Goal: Transaction & Acquisition: Purchase product/service

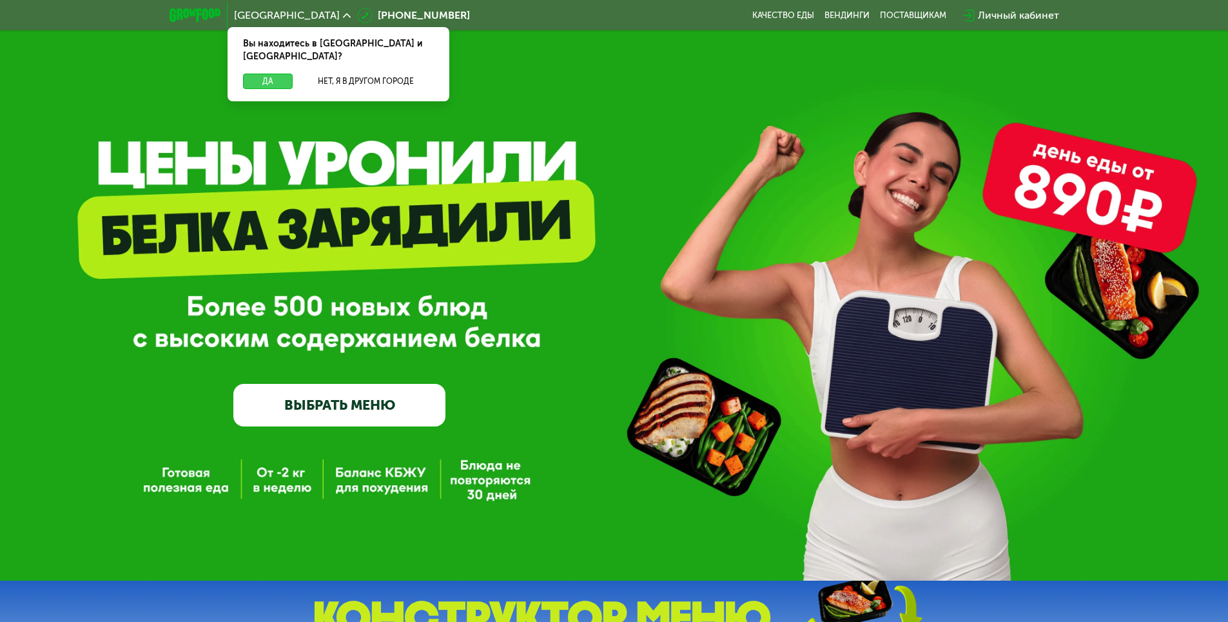
click at [275, 74] on button "Да" at bounding box center [268, 81] width 50 height 15
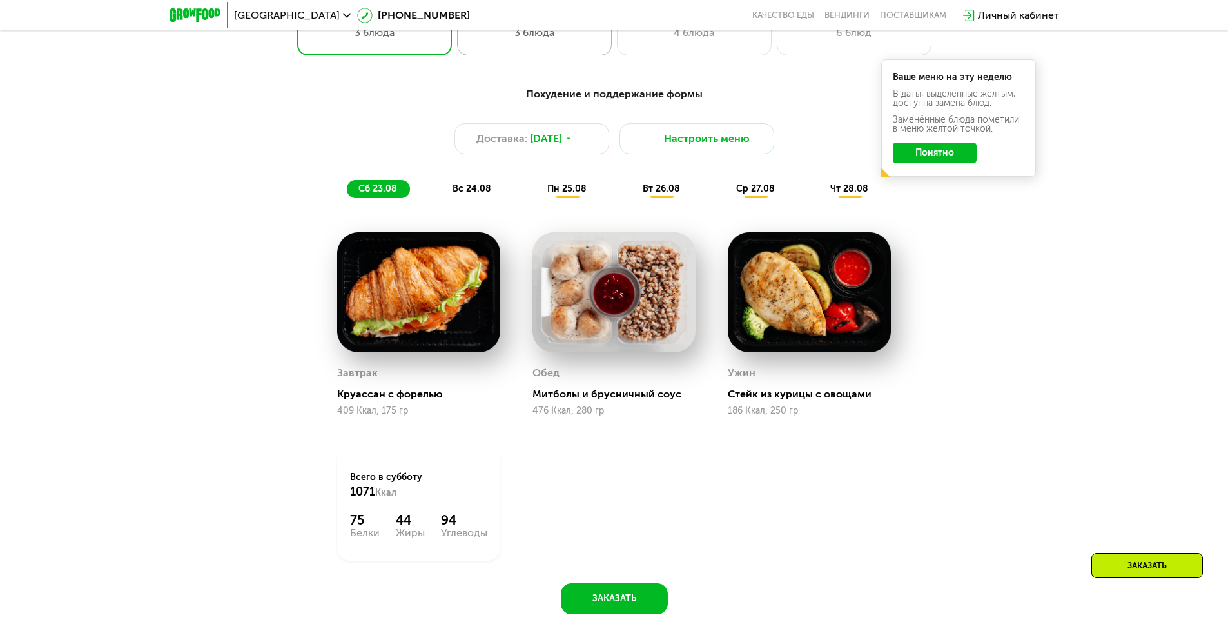
scroll to position [774, 0]
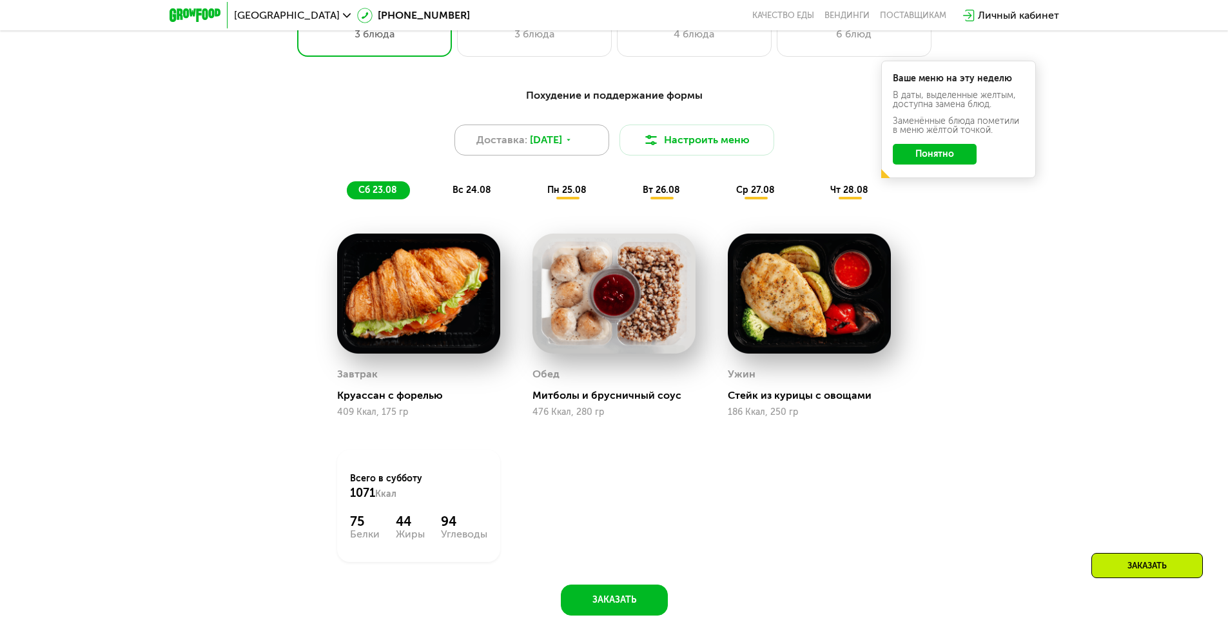
click at [562, 146] on span "[DATE]" at bounding box center [546, 139] width 32 height 15
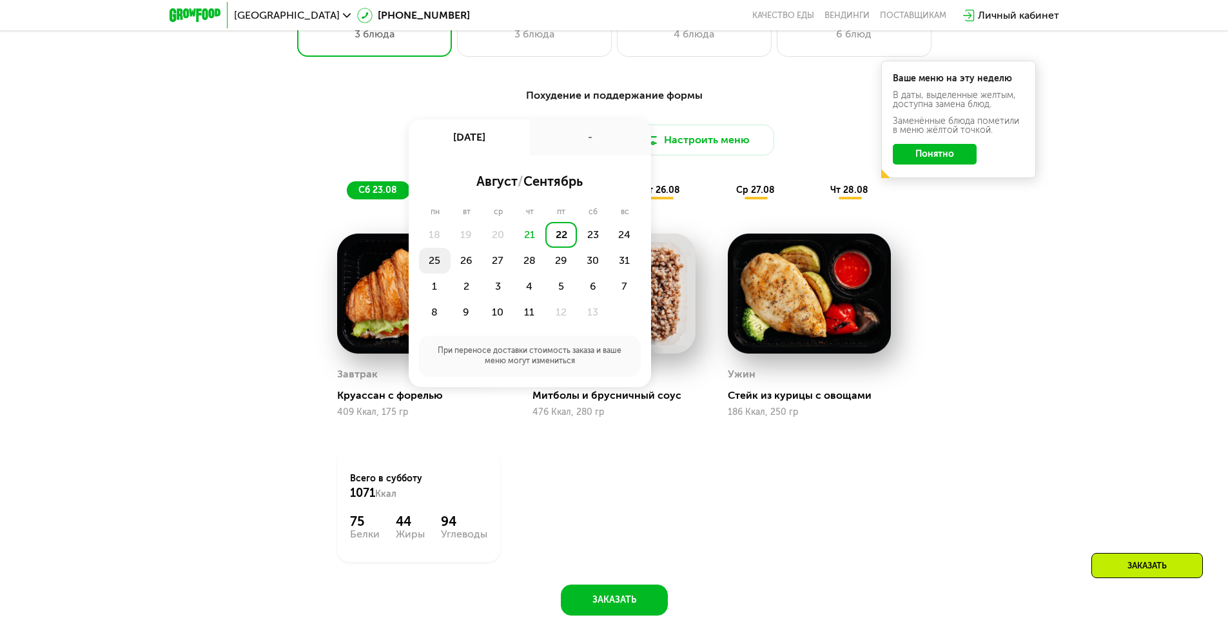
click at [451, 264] on div "25" at bounding box center [467, 261] width 32 height 26
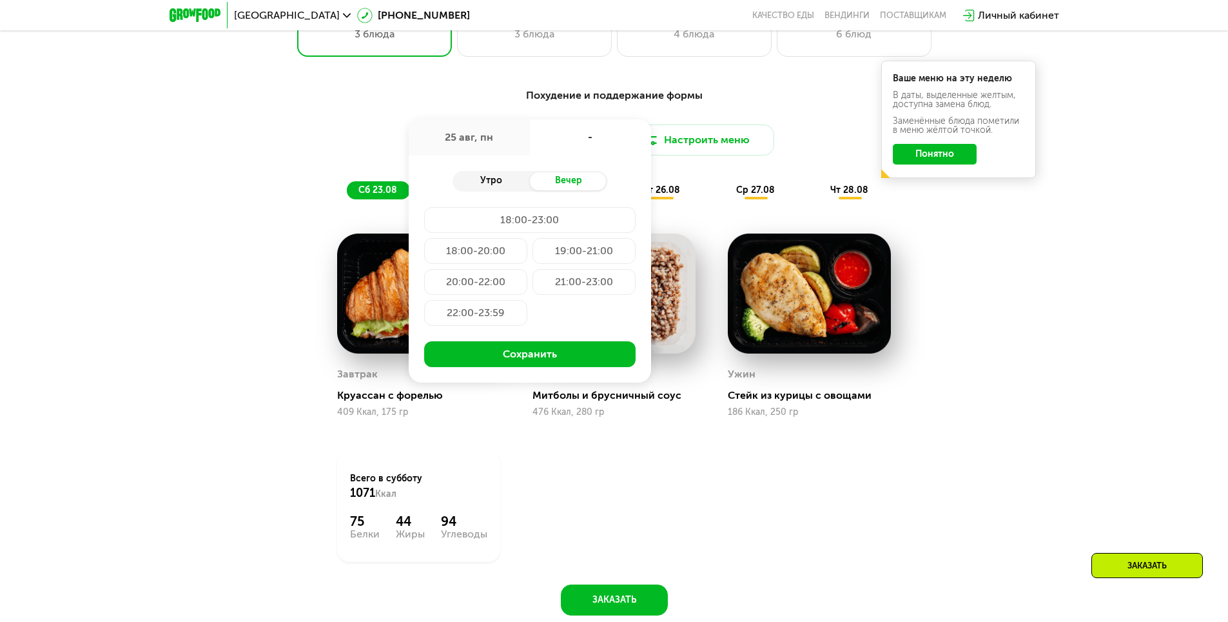
click at [504, 183] on div "Утро" at bounding box center [491, 181] width 77 height 18
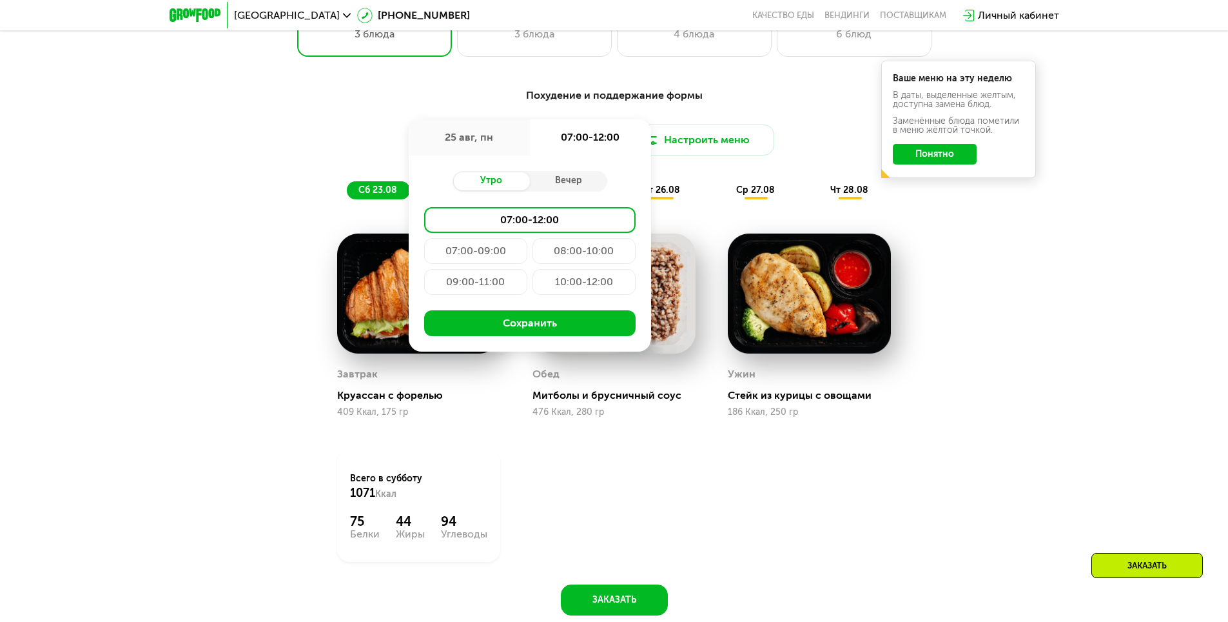
click at [499, 135] on div "25 авг, пн" at bounding box center [469, 137] width 121 height 36
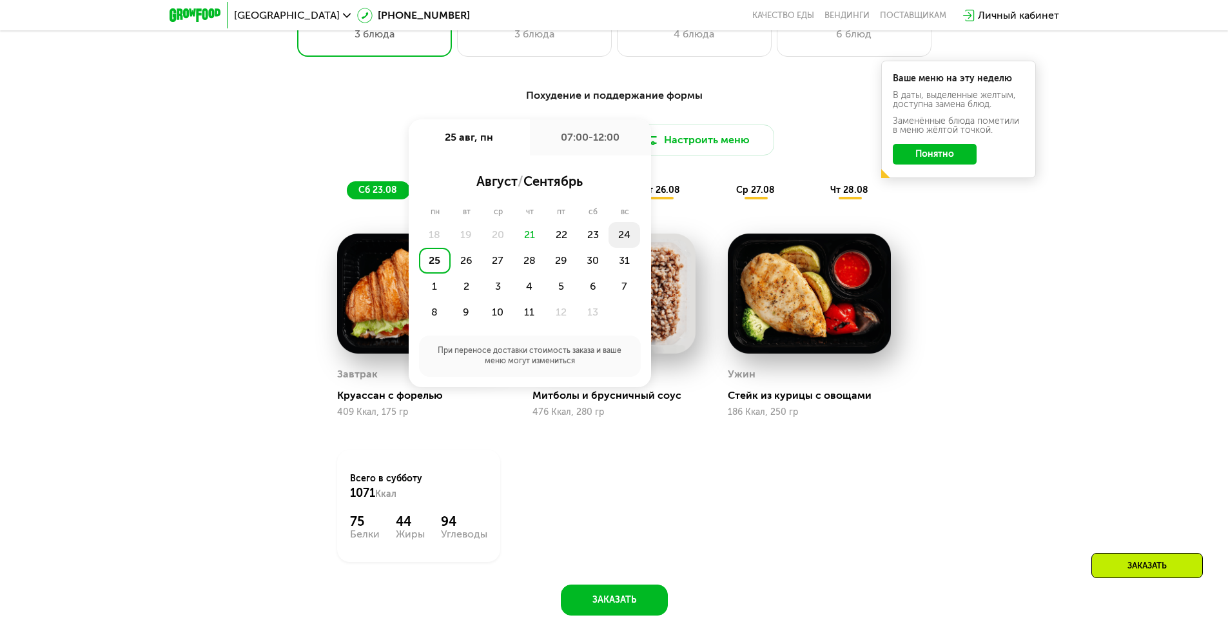
click at [451, 249] on div "24" at bounding box center [435, 261] width 32 height 26
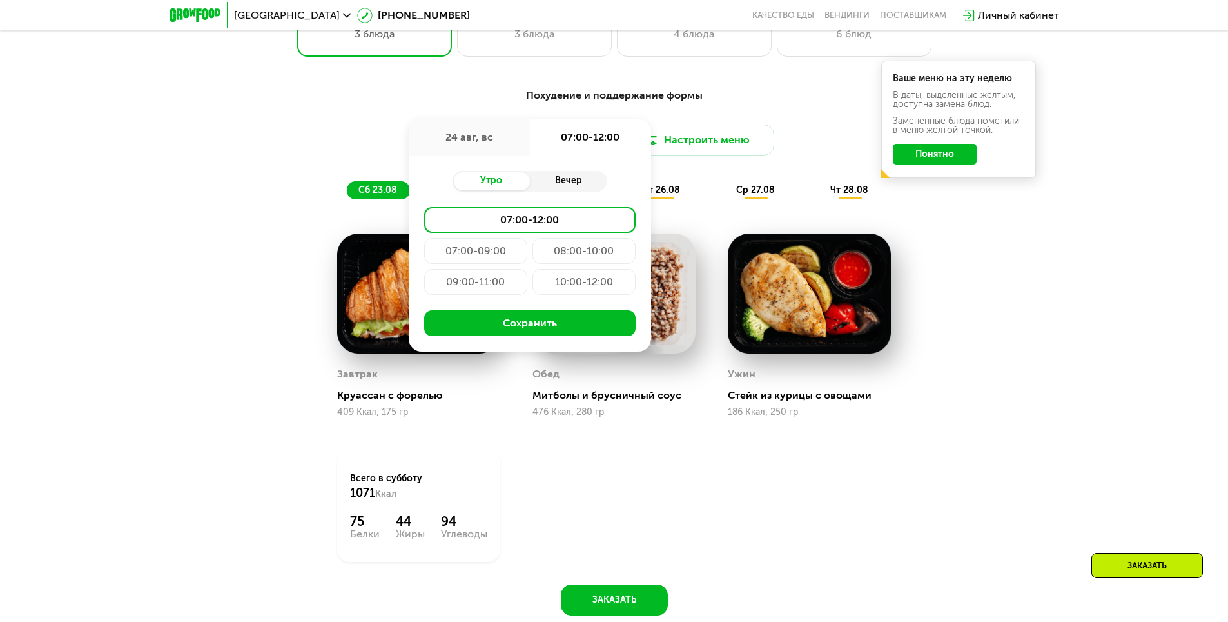
click at [562, 183] on div "Вечер" at bounding box center [568, 181] width 77 height 18
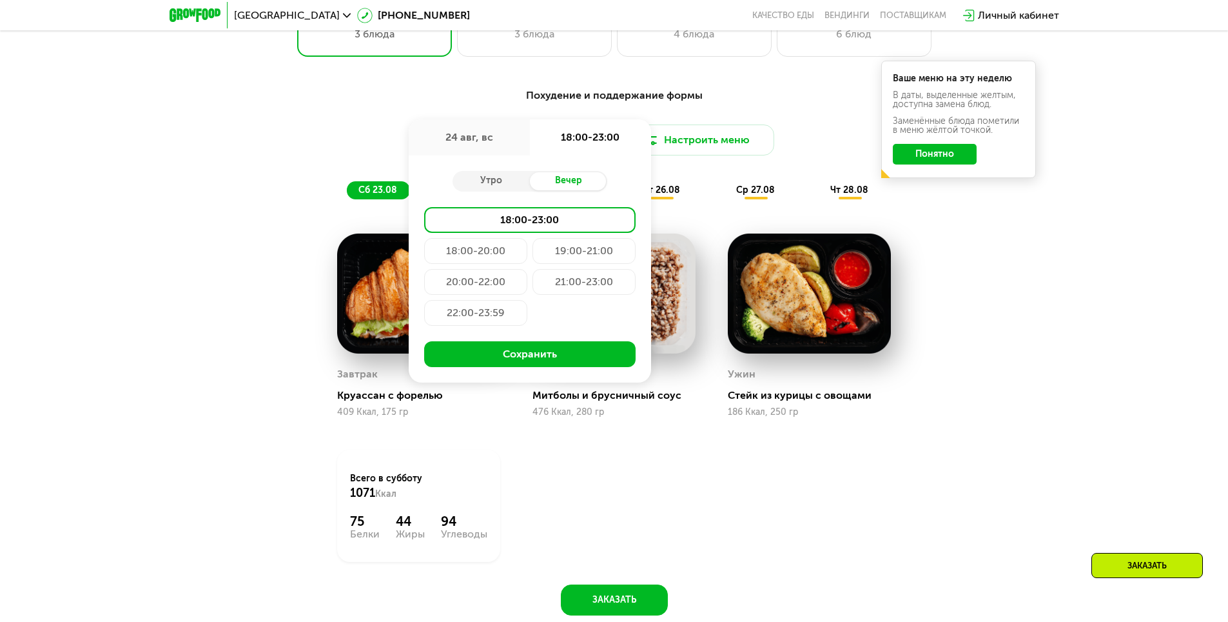
click at [533, 290] on div "20:00-22:00" at bounding box center [584, 282] width 103 height 26
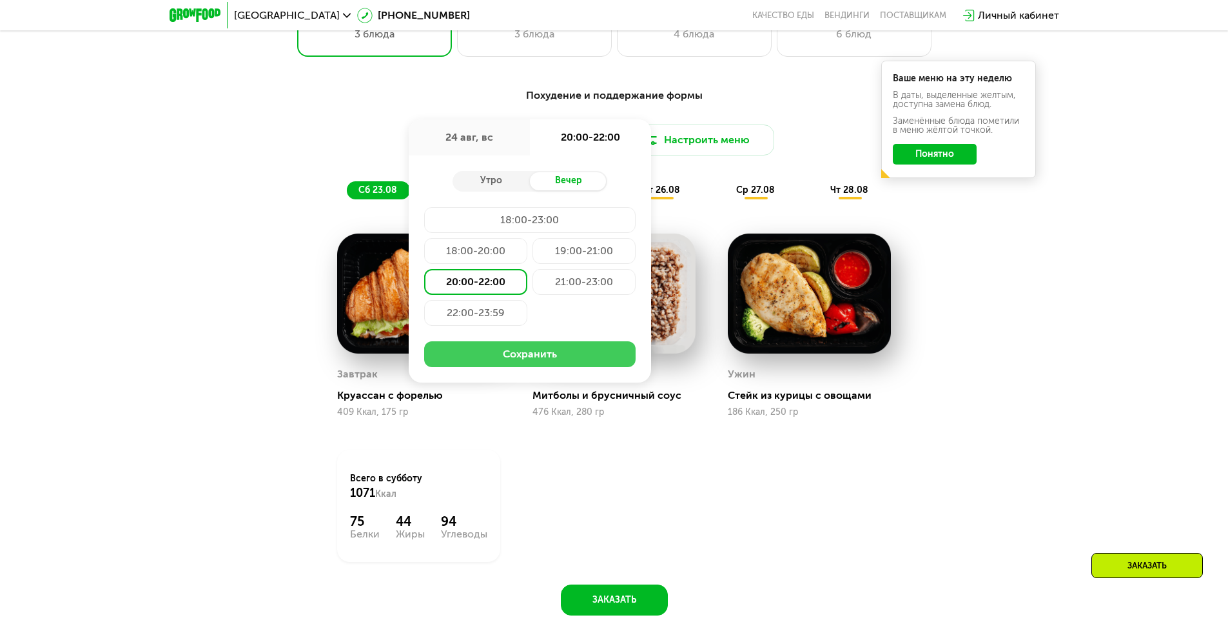
click at [560, 346] on button "Сохранить" at bounding box center [530, 354] width 212 height 26
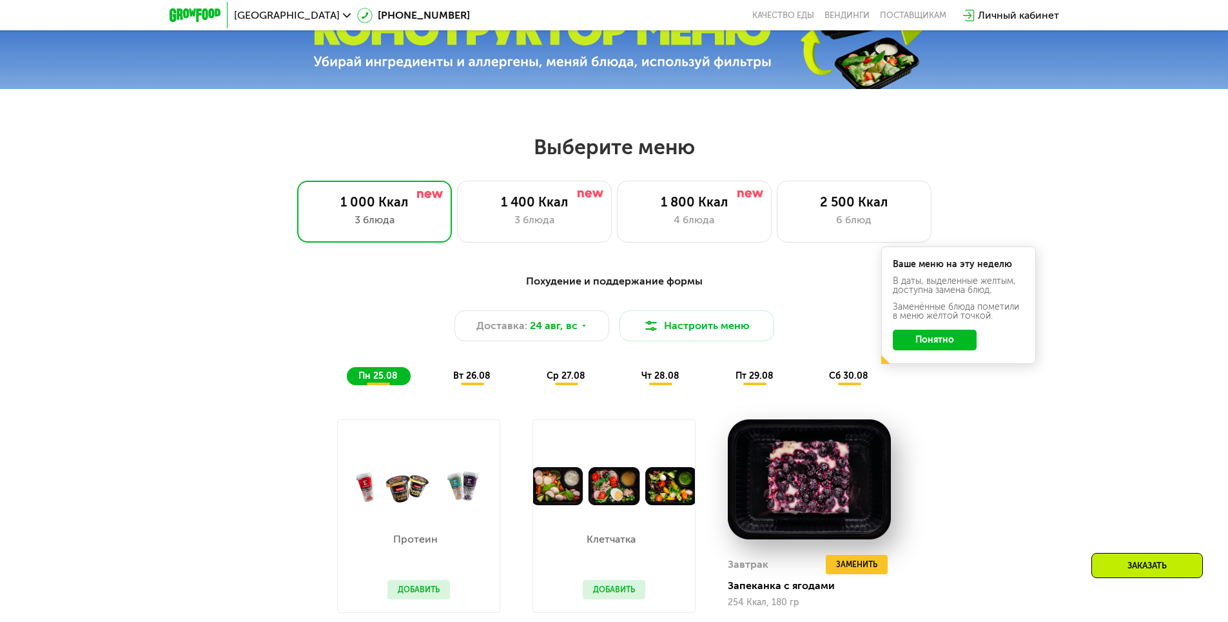
scroll to position [580, 0]
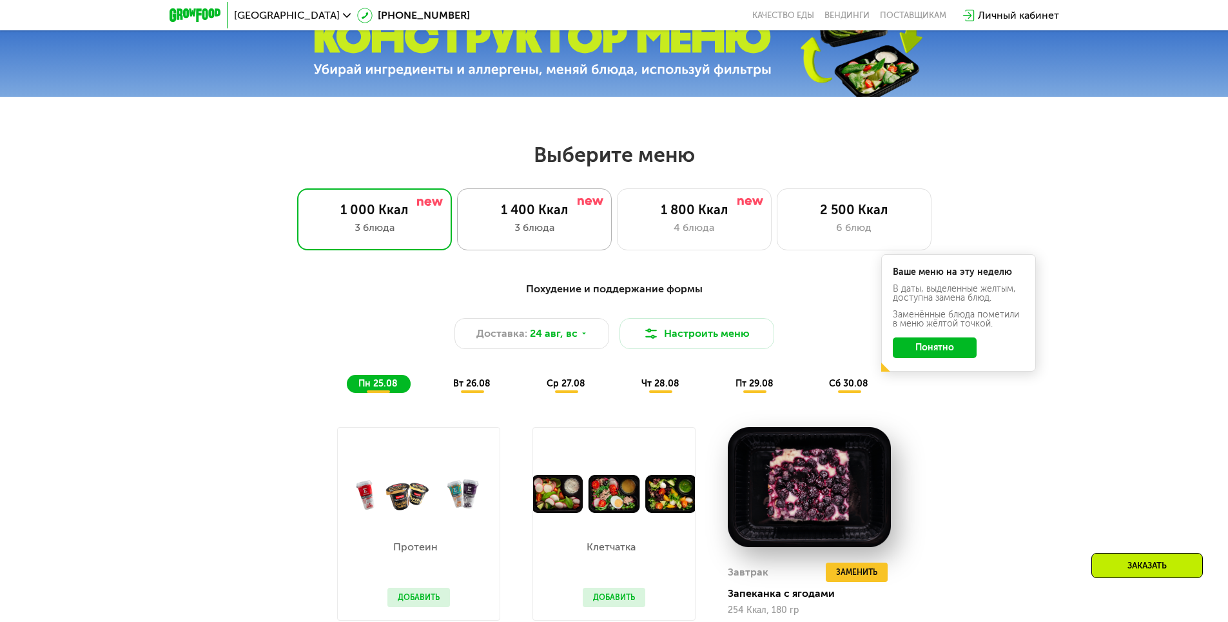
click at [617, 238] on div "1 400 Ккал 3 блюда" at bounding box center [694, 219] width 155 height 62
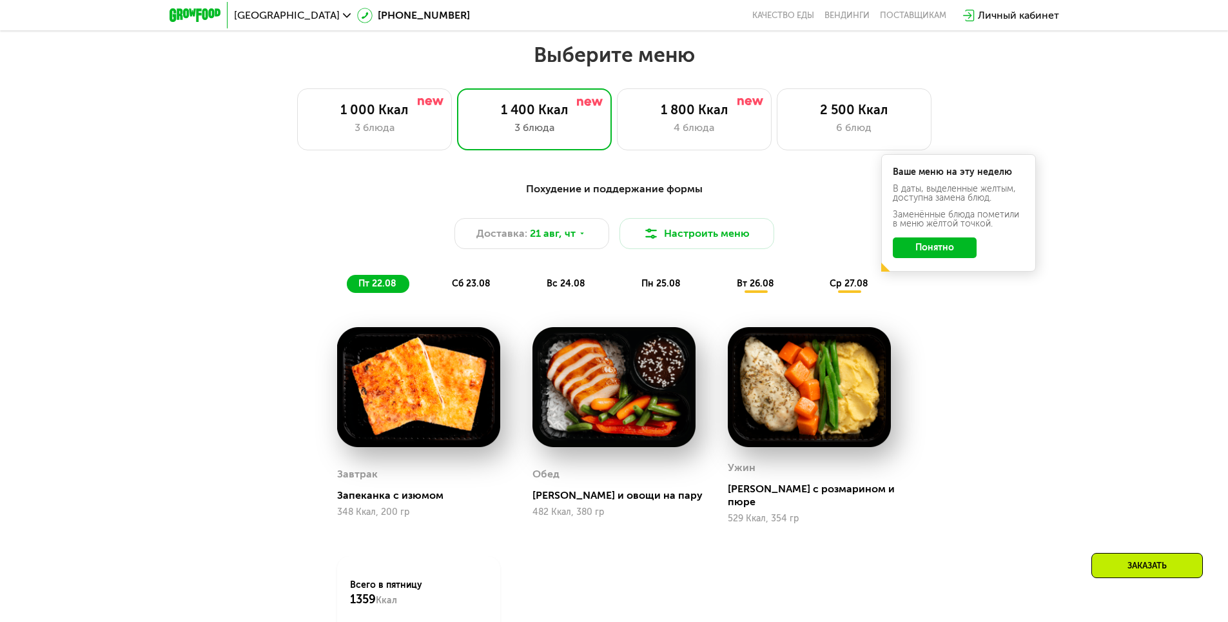
scroll to position [838, 0]
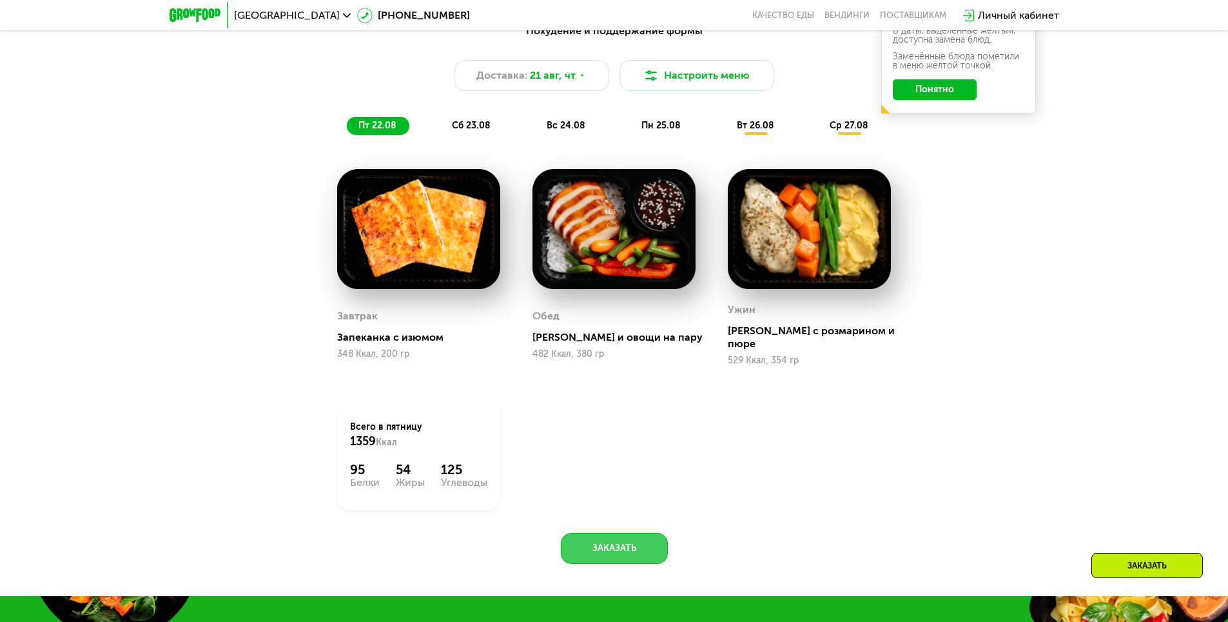
click at [617, 533] on button "Заказать" at bounding box center [614, 548] width 107 height 31
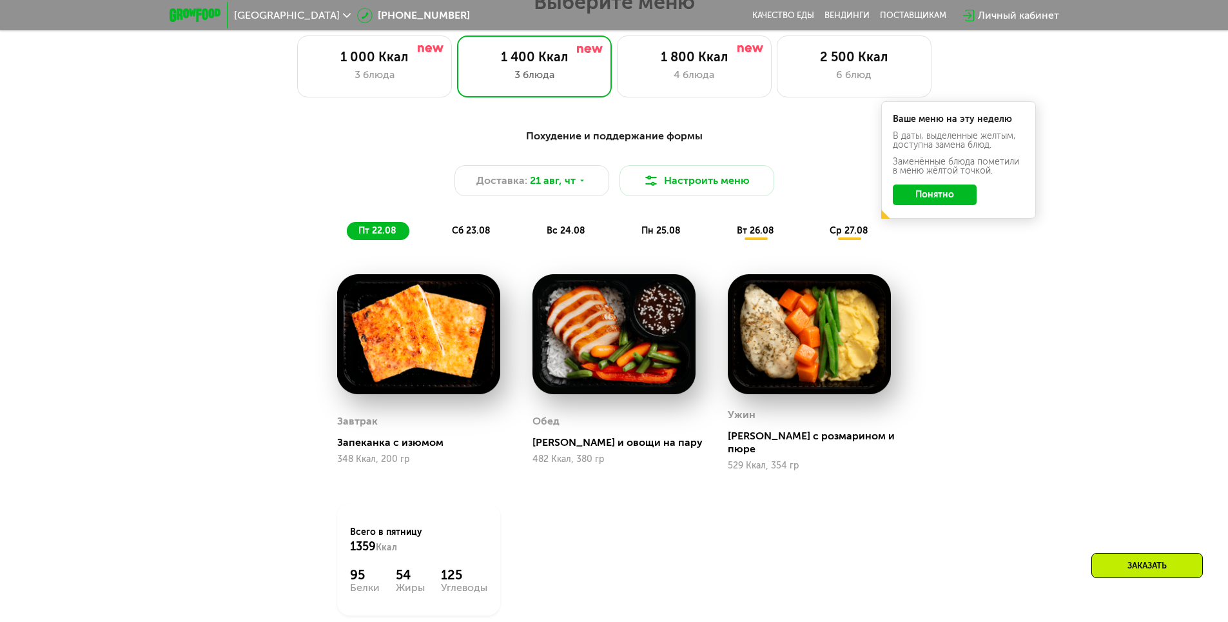
scroll to position [459, 0]
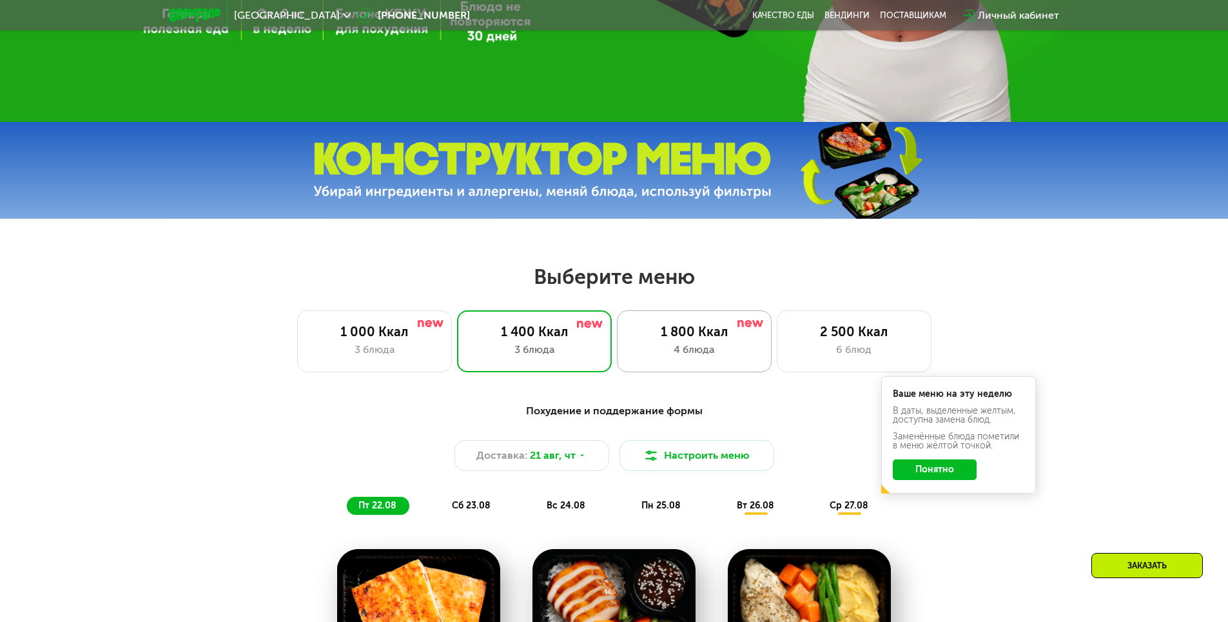
click at [777, 326] on div "1 800 Ккал 4 блюда" at bounding box center [854, 341] width 155 height 62
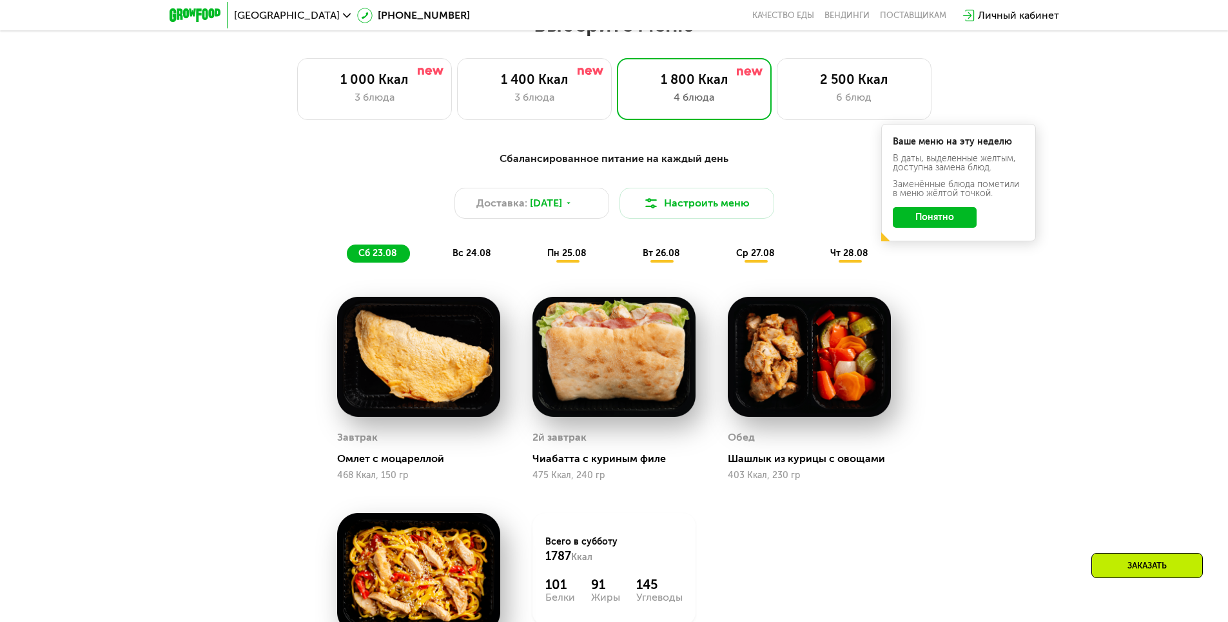
scroll to position [587, 0]
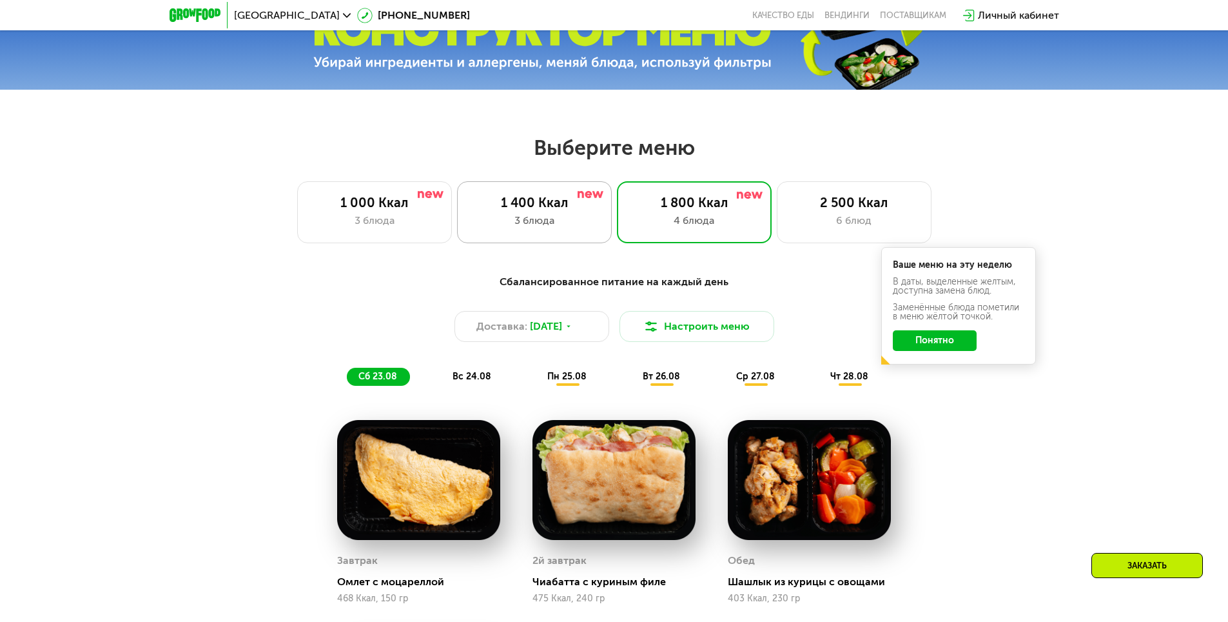
click at [550, 222] on div "3 блюда" at bounding box center [535, 220] width 128 height 15
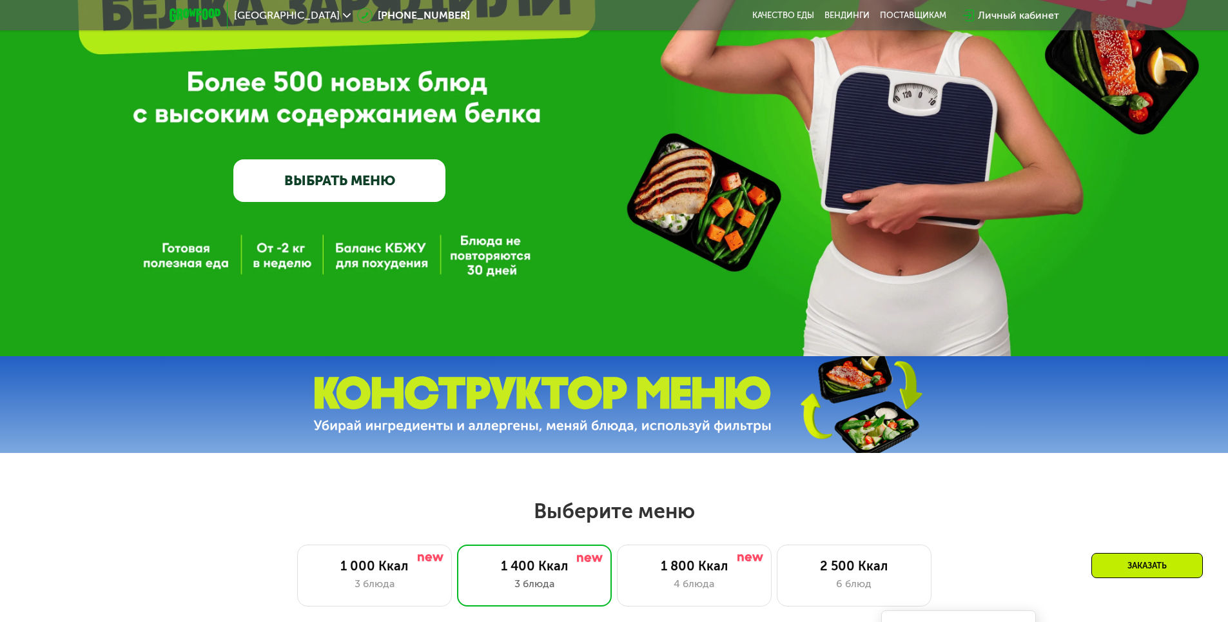
scroll to position [72, 0]
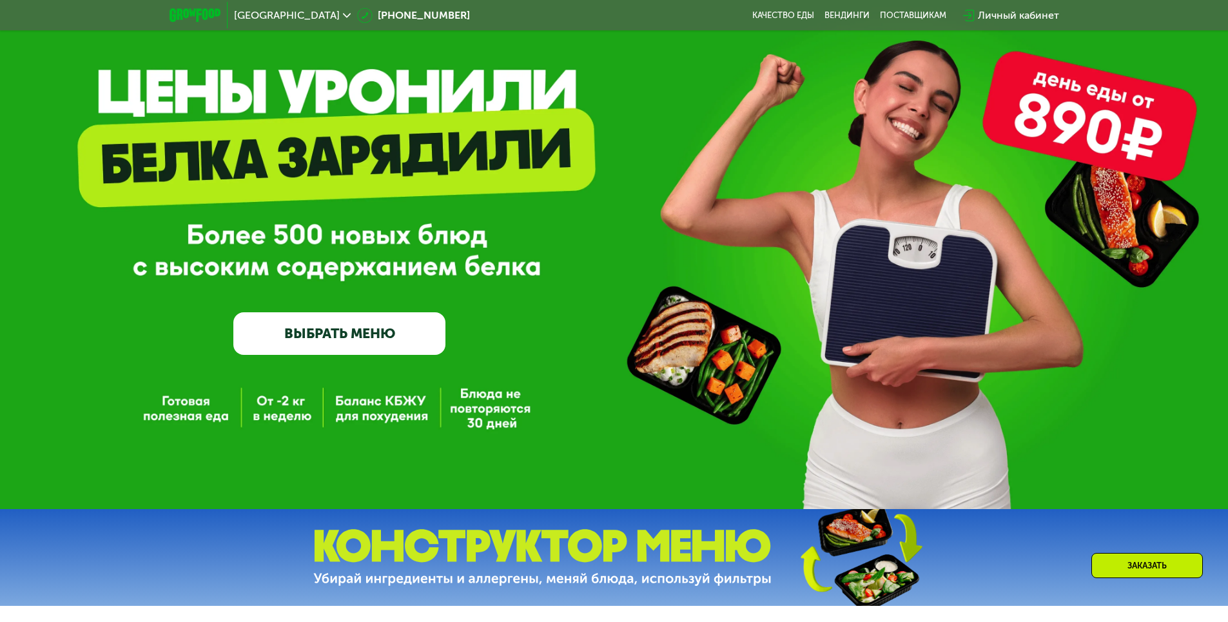
click at [350, 355] on link "ВЫБРАТЬ МЕНЮ" at bounding box center [339, 333] width 212 height 43
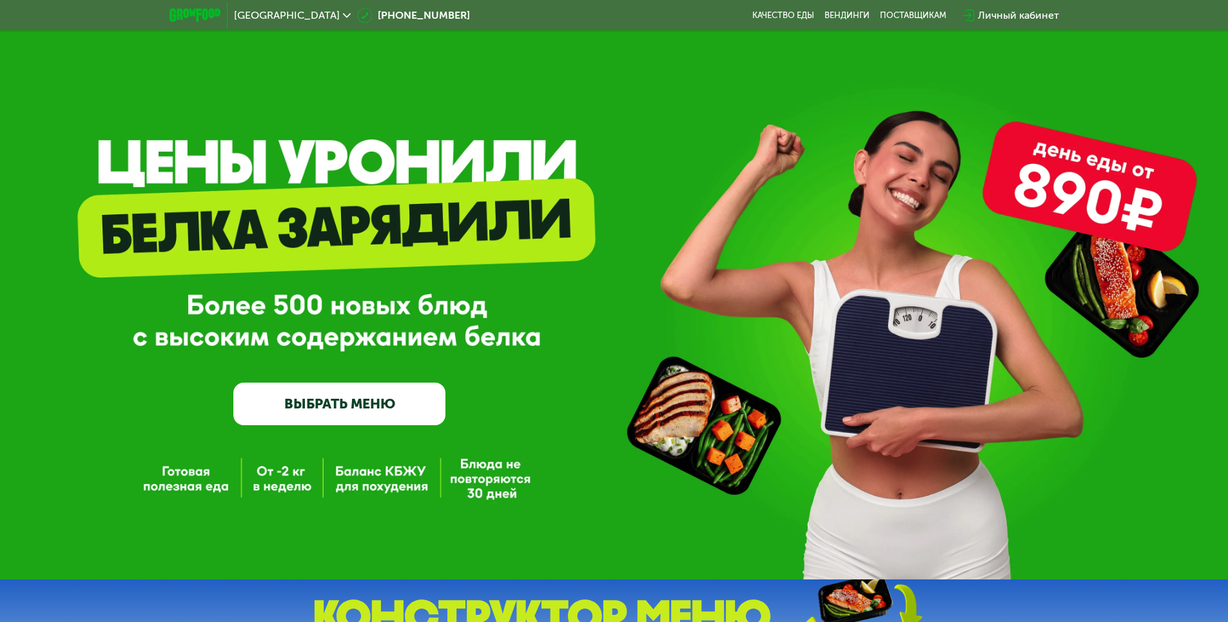
scroll to position [0, 0]
